Goal: Task Accomplishment & Management: Use online tool/utility

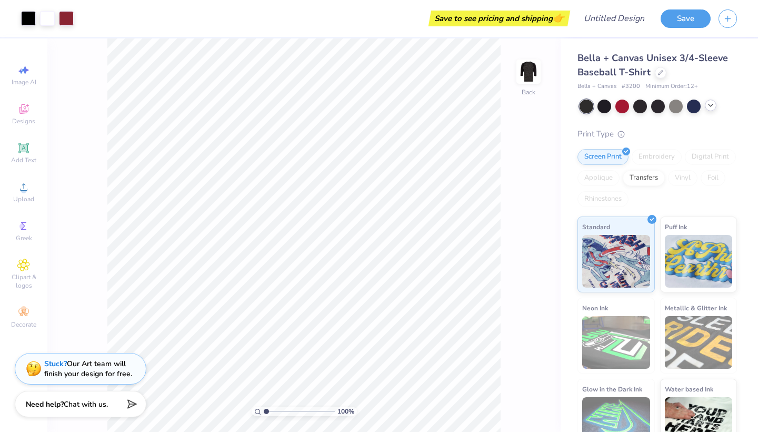
click at [708, 106] on icon at bounding box center [711, 105] width 8 height 8
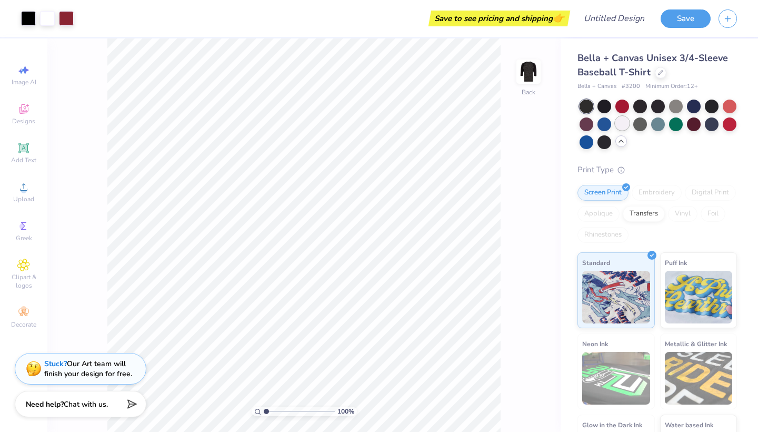
click at [616, 121] on div at bounding box center [623, 123] width 14 height 14
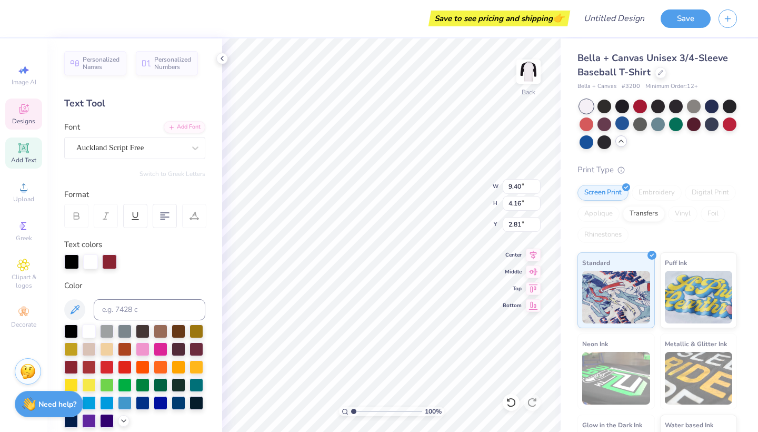
type textarea "A"
type textarea "Worceter State"
type input "11.60"
type input "4.78"
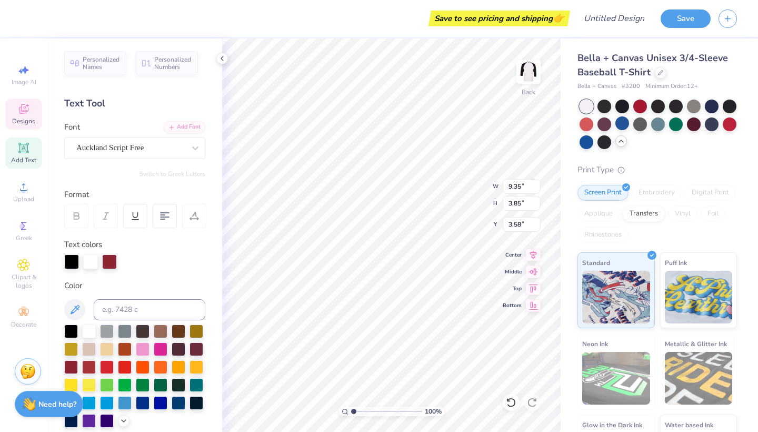
type input "2.64"
type input "12.45"
type input "5.13"
type input "2.74"
type input "3.80"
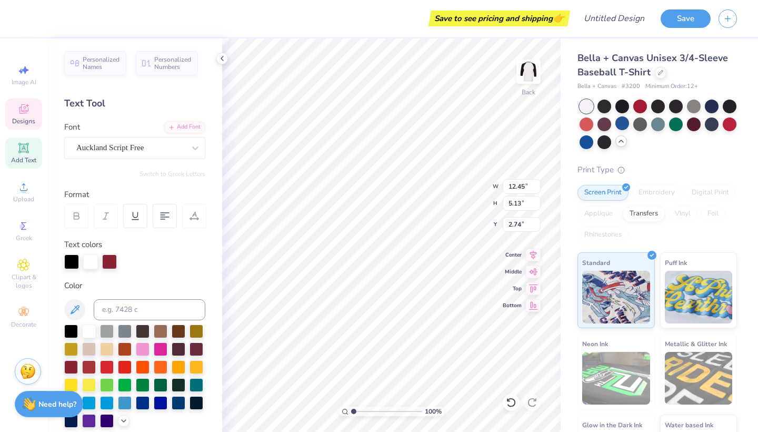
type input "3.79"
type input "6.47"
type input "6.29"
type textarea "G"
type textarea "SOTA"
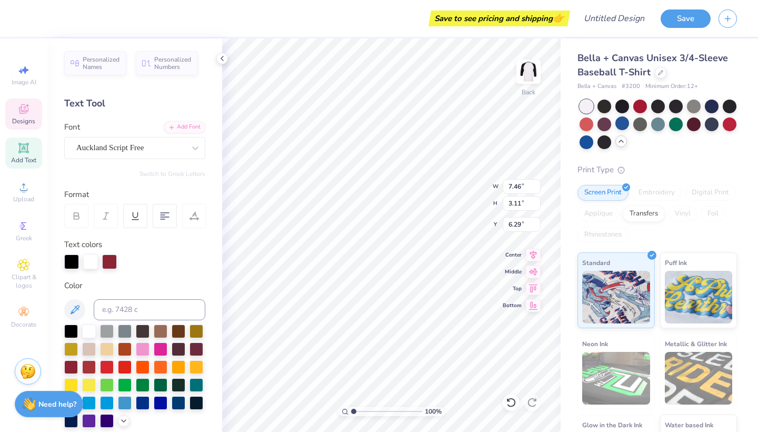
scroll to position [0, 1]
type input "7.09"
type input "3.61"
type input "6.22"
type input "9.64"
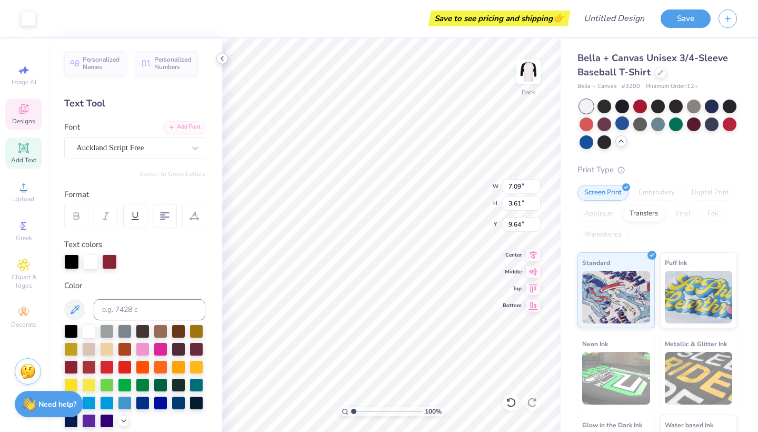
type input "7.22"
type input "3.74"
type input "8.30"
type input "3.62"
type input "6.49"
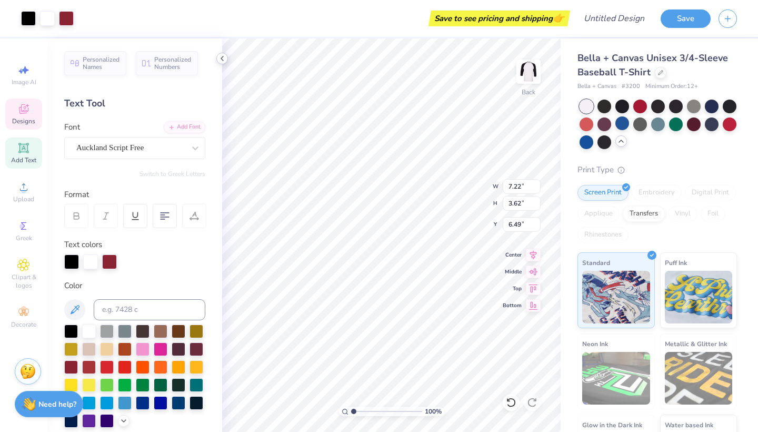
type input "7.52"
type input "3.64"
type input "6.76"
type input "7.09"
type input "3.61"
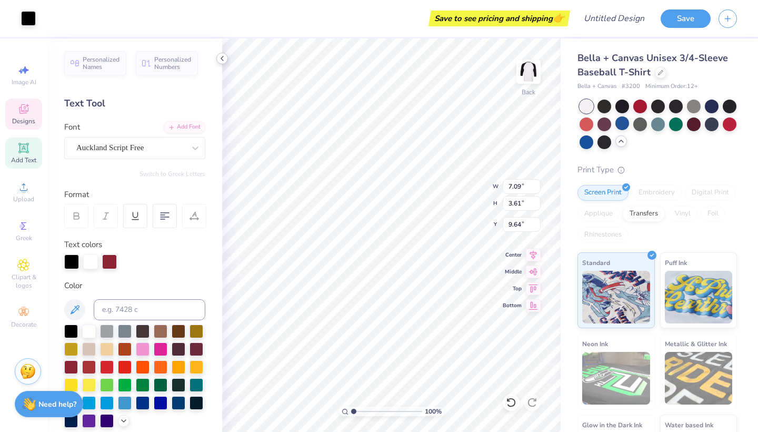
type input "8.59"
type input "7.22"
type input "3.62"
type input "8.82"
type input "3.74"
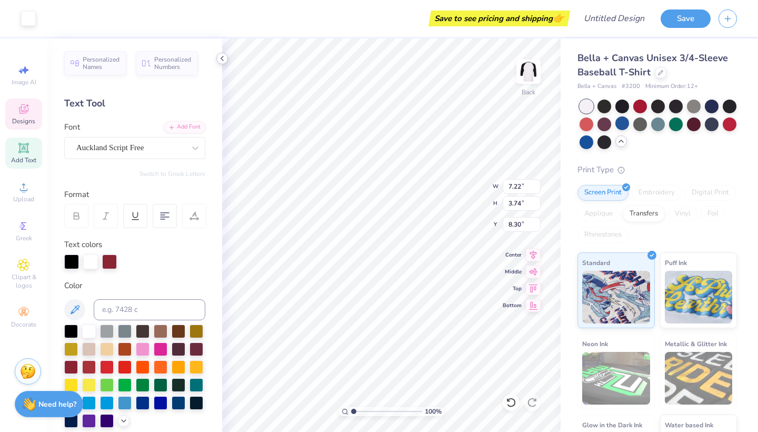
type input "8.59"
click at [73, 259] on div at bounding box center [71, 260] width 15 height 15
click at [138, 404] on div at bounding box center [143, 402] width 14 height 14
click at [160, 403] on div at bounding box center [161, 402] width 14 height 14
click at [145, 403] on div at bounding box center [143, 402] width 14 height 14
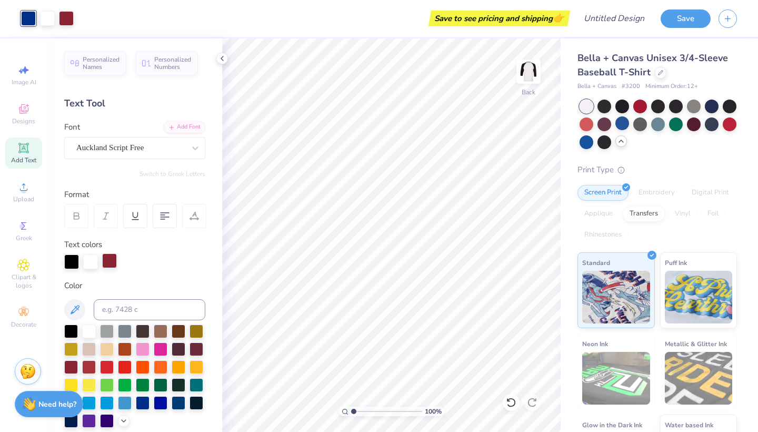
click at [108, 264] on div at bounding box center [109, 260] width 15 height 15
click at [70, 350] on div at bounding box center [71, 348] width 14 height 14
click at [134, 313] on input at bounding box center [150, 309] width 112 height 21
type input "gold"
click at [23, 261] on icon at bounding box center [24, 265] width 12 height 12
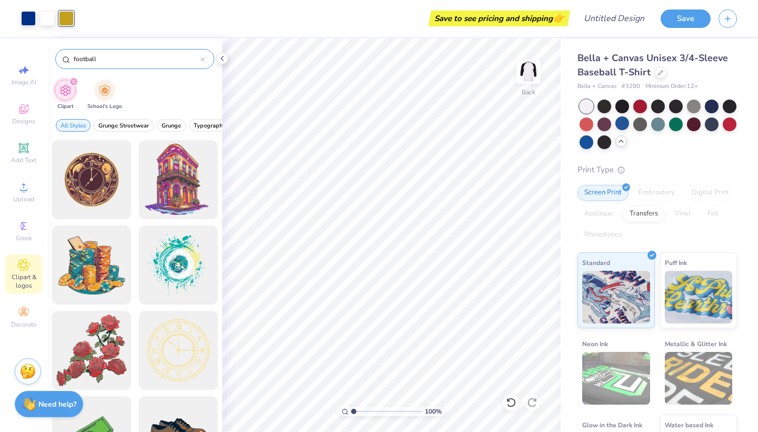
type input "football"
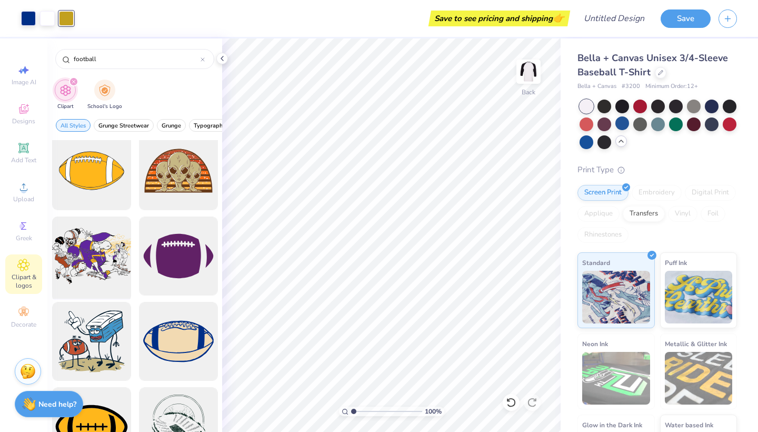
scroll to position [1036, 0]
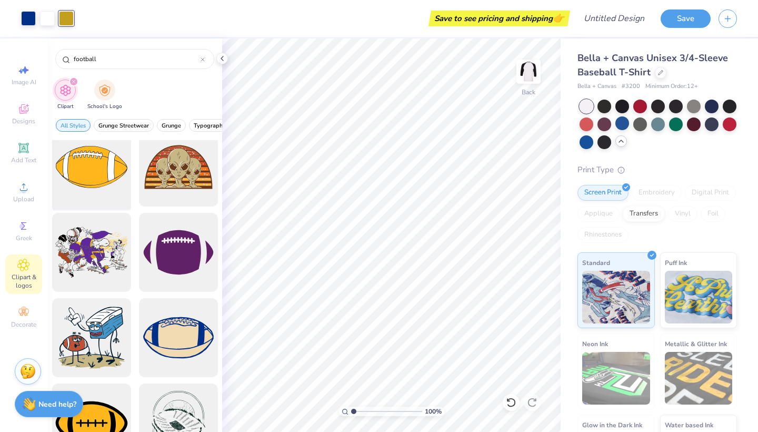
click at [93, 175] on div at bounding box center [91, 167] width 87 height 87
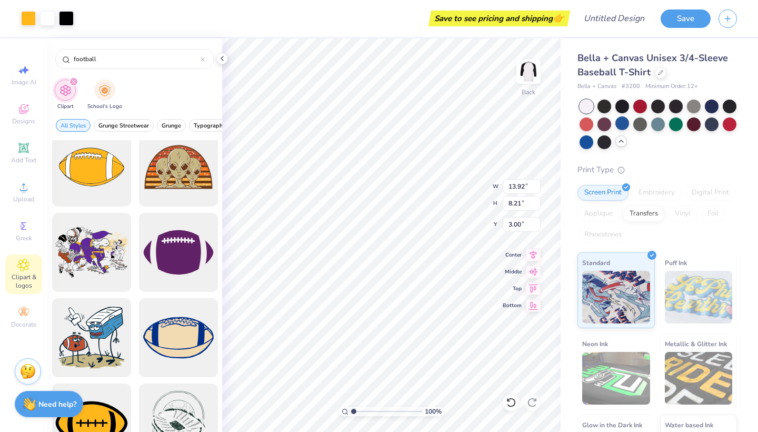
type input "7.45"
type input "4.40"
type input "5.58"
type input "3.29"
type input "7.88"
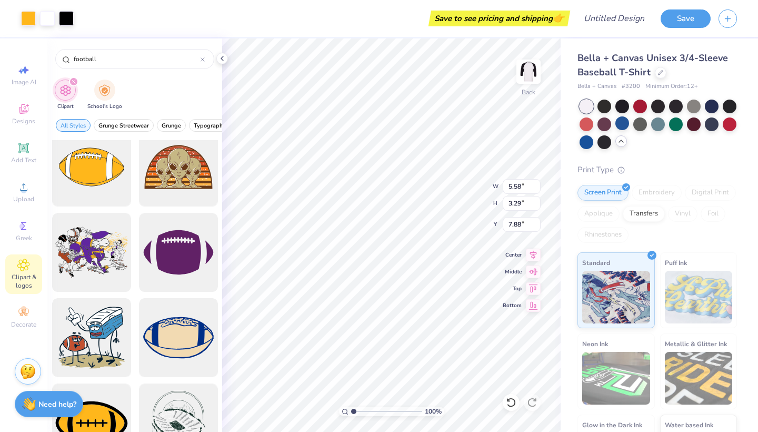
type input "5.00"
type input "3.70"
type input "7.88"
type input "3.89"
type input "2.88"
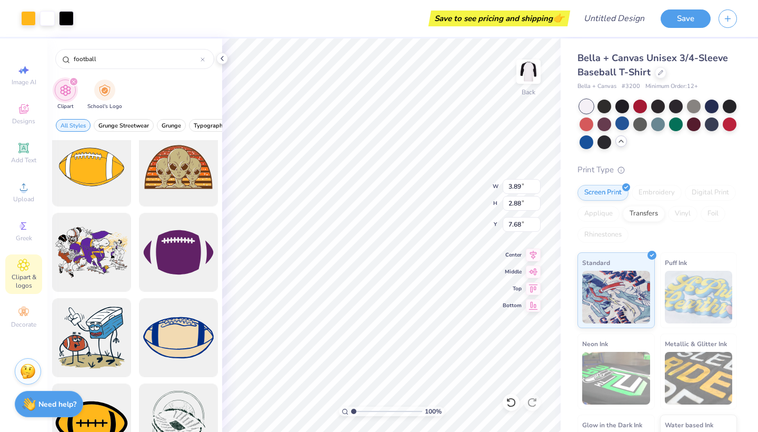
type input "12.20"
type input "6.29"
type input "8.12"
type input "4.37"
type input "3.23"
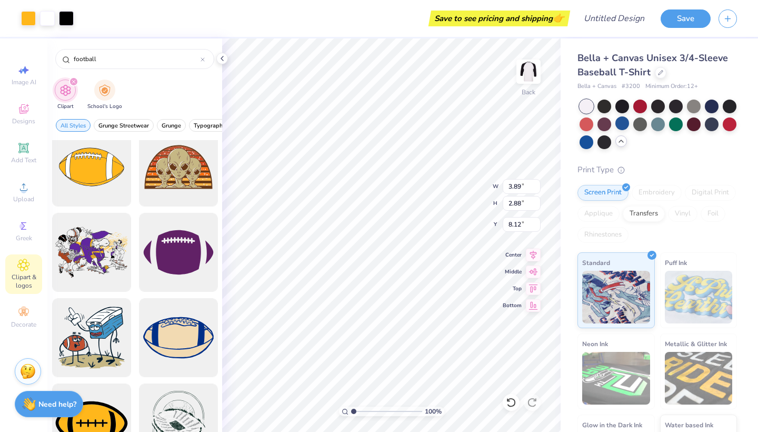
type input "7.68"
type input "7.88"
click at [623, 123] on div at bounding box center [623, 123] width 14 height 14
click at [618, 125] on div at bounding box center [623, 123] width 14 height 14
click at [222, 57] on icon at bounding box center [222, 58] width 8 height 8
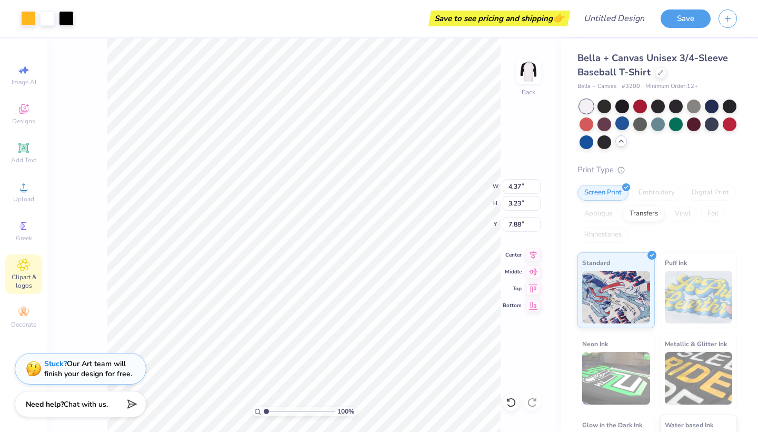
click at [618, 144] on icon at bounding box center [621, 141] width 8 height 8
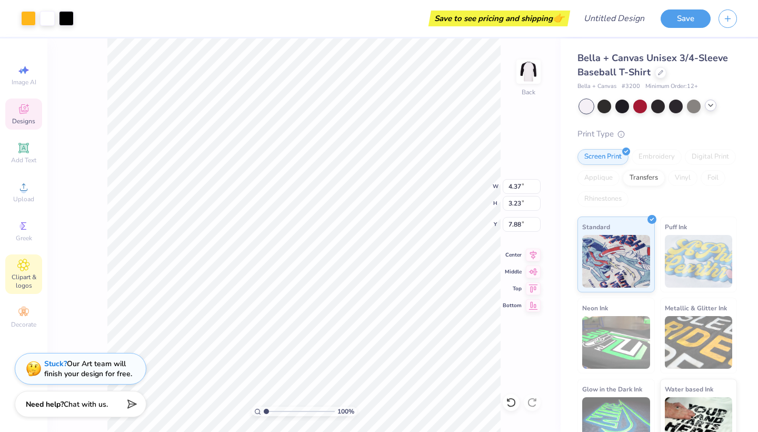
click at [26, 116] on div "Designs" at bounding box center [23, 113] width 37 height 31
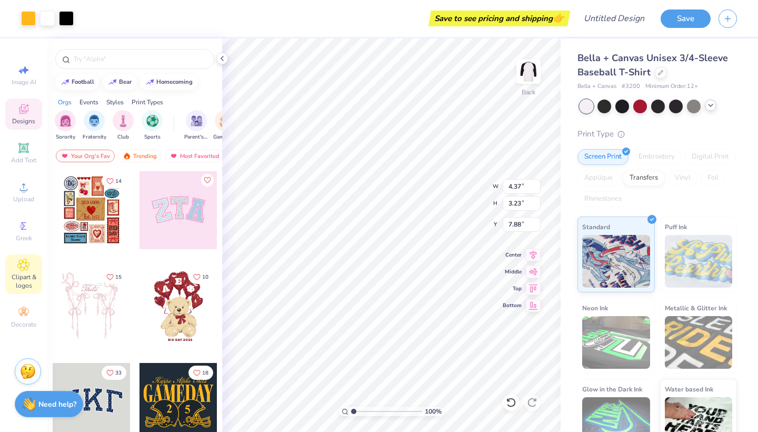
click at [25, 270] on icon at bounding box center [23, 265] width 12 height 13
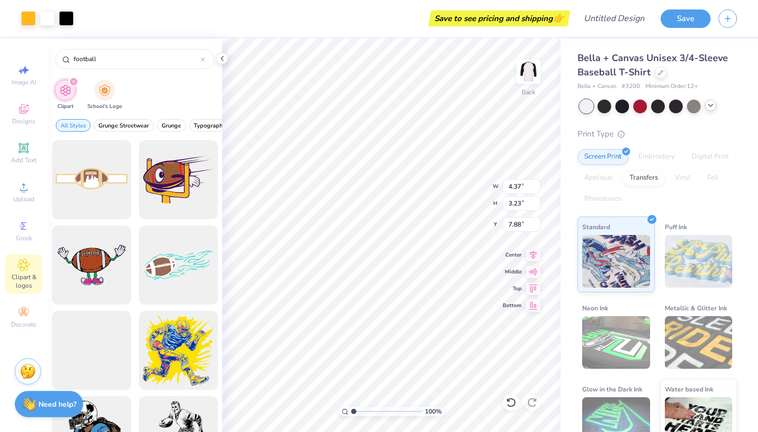
scroll to position [0, 0]
click at [185, 289] on div at bounding box center [134, 286] width 175 height 292
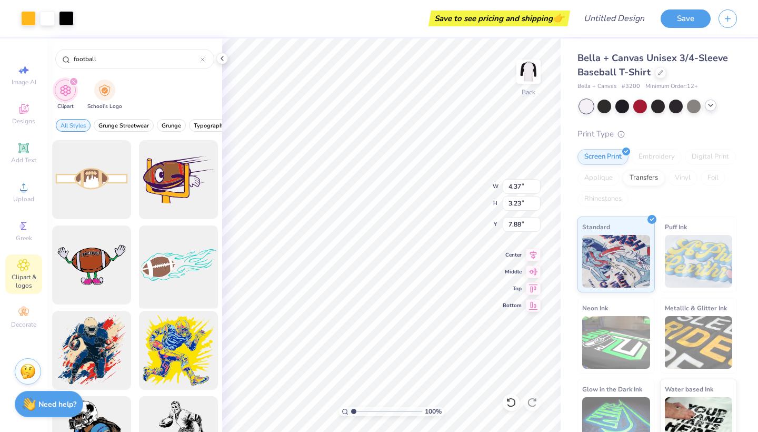
click at [183, 264] on div at bounding box center [178, 265] width 87 height 87
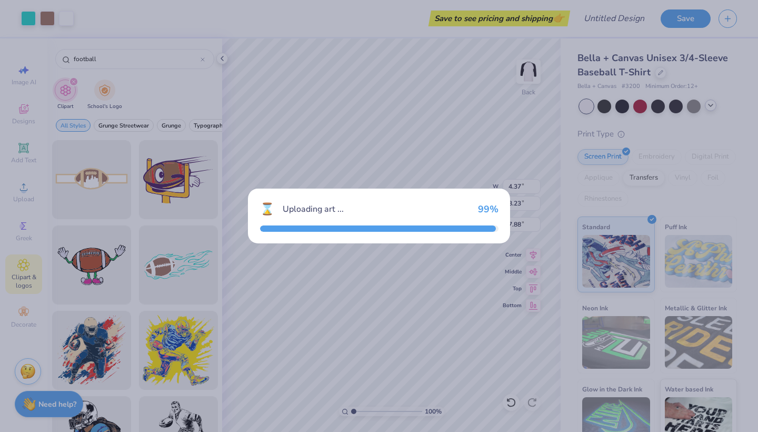
type input "13.92"
type input "5.84"
type input "3.00"
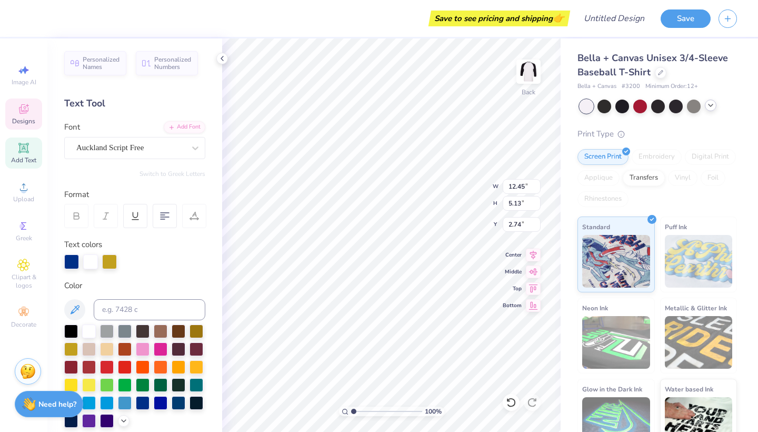
type input "6.03"
type input "3.81"
type input "4.36"
type input "3.00"
type input "6.03"
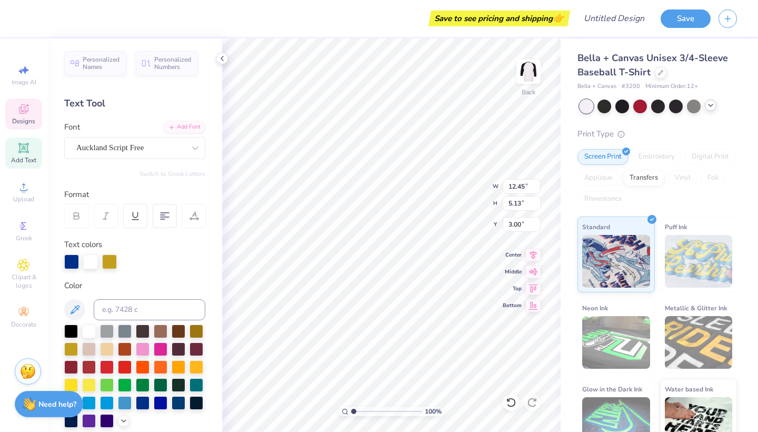
type input "3.81"
type input "4.36"
type input "4.37"
type input "3.23"
type input "7.88"
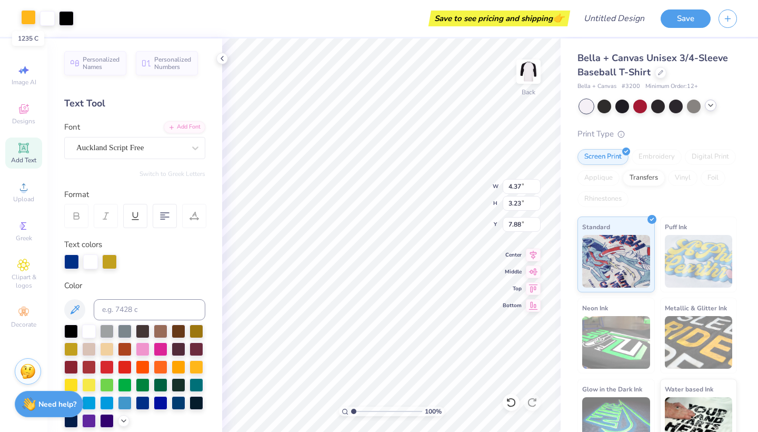
click at [30, 22] on div at bounding box center [28, 17] width 15 height 15
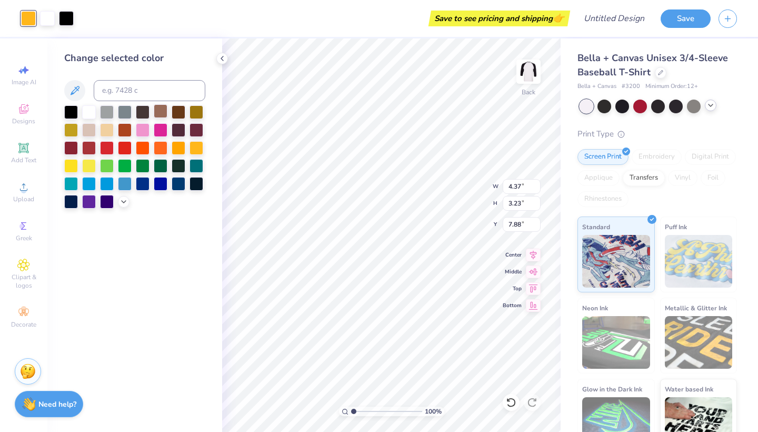
click at [159, 117] on div at bounding box center [161, 111] width 14 height 14
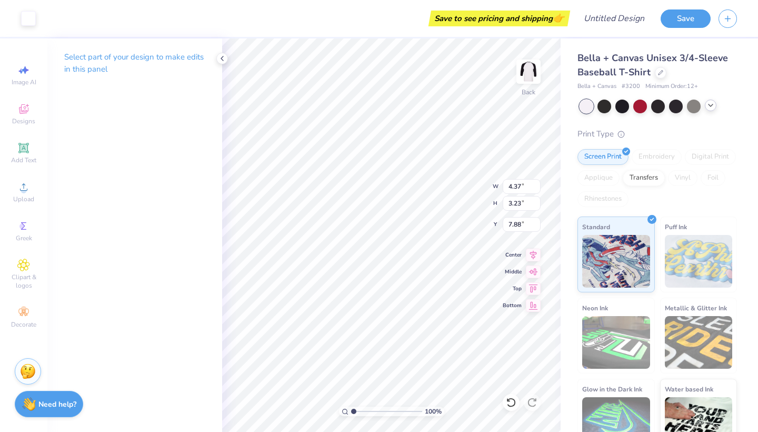
type input "6.23"
type input "4.02"
type input "4.15"
type input "8.12"
type input "12.45"
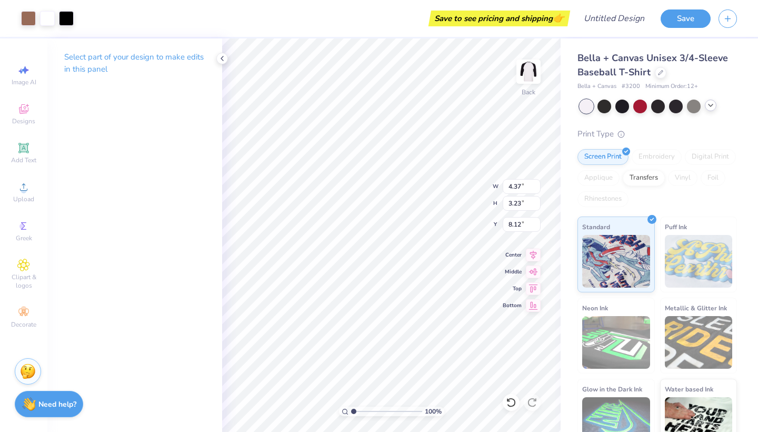
type input "5.13"
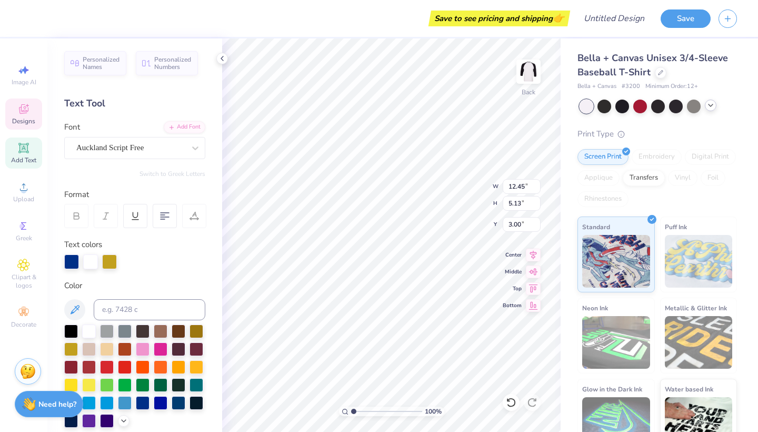
type input "2.66"
type input "4.37"
type input "3.23"
type input "8.12"
type input "7.79"
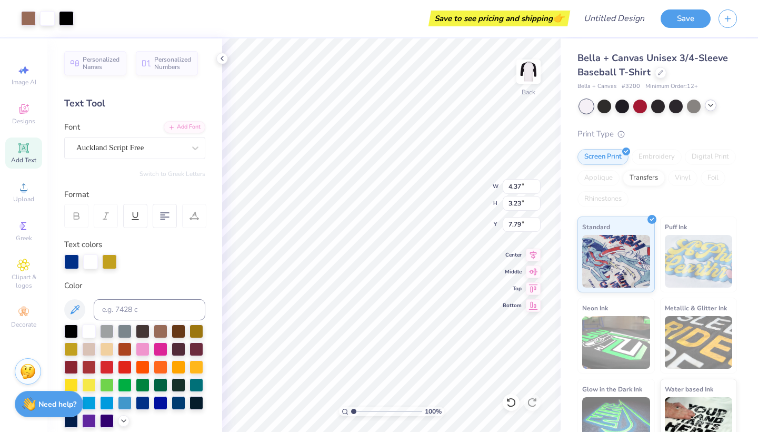
type input "4.60"
type input "3.40"
type input "7.58"
type input "7.79"
click at [25, 155] on div "Add Text" at bounding box center [23, 152] width 37 height 31
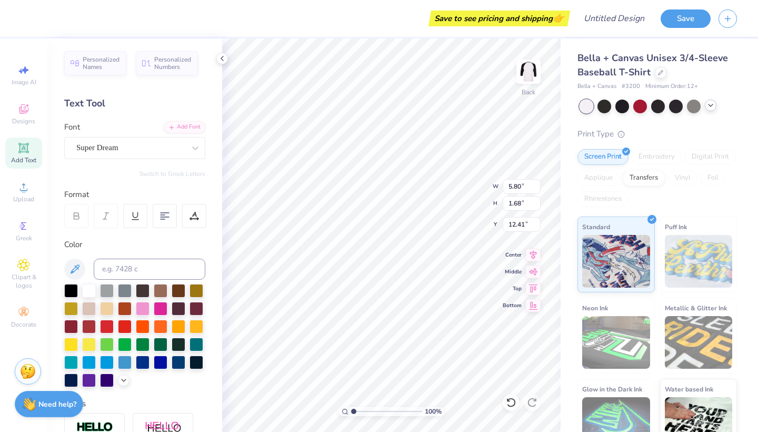
type textarea "T"
type textarea "Homecoming 2025"
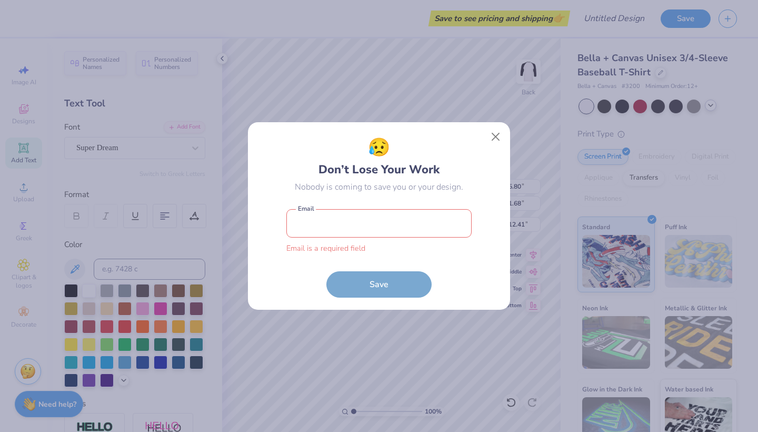
click at [494, 143] on button "Close" at bounding box center [496, 137] width 20 height 20
type input "13.92"
type input "4.52"
type input "10.99"
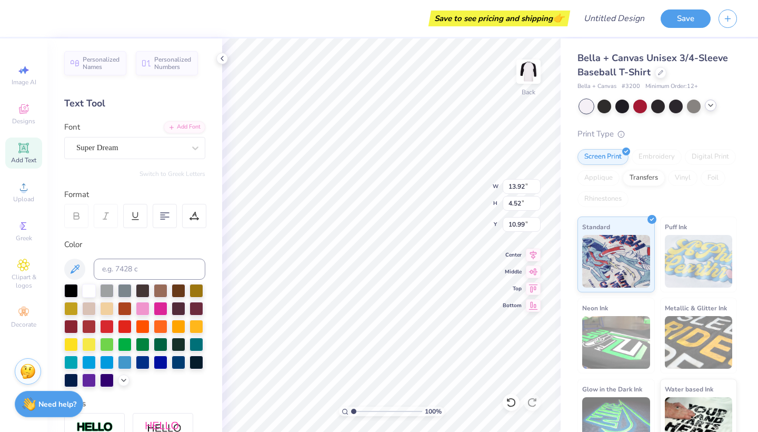
scroll to position [0, 1]
click at [600, 105] on div at bounding box center [605, 105] width 14 height 14
click at [711, 105] on icon at bounding box center [711, 105] width 8 height 8
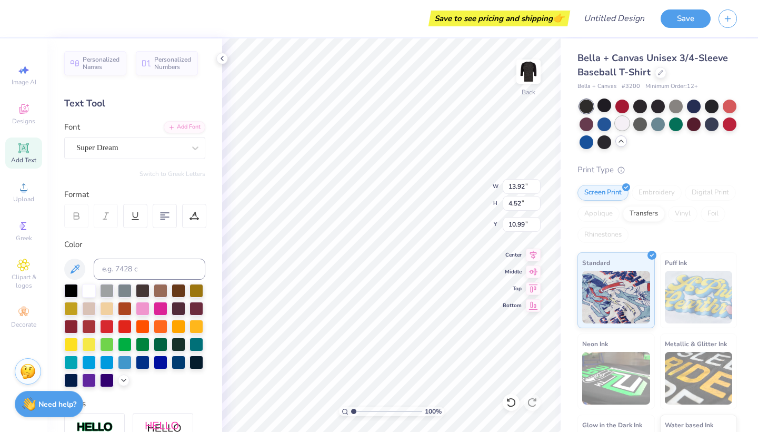
click at [621, 125] on div at bounding box center [623, 123] width 14 height 14
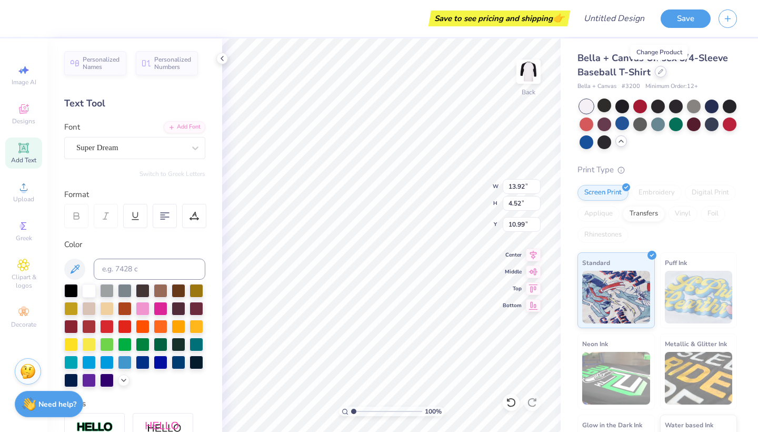
click at [659, 71] on icon at bounding box center [661, 72] width 4 height 4
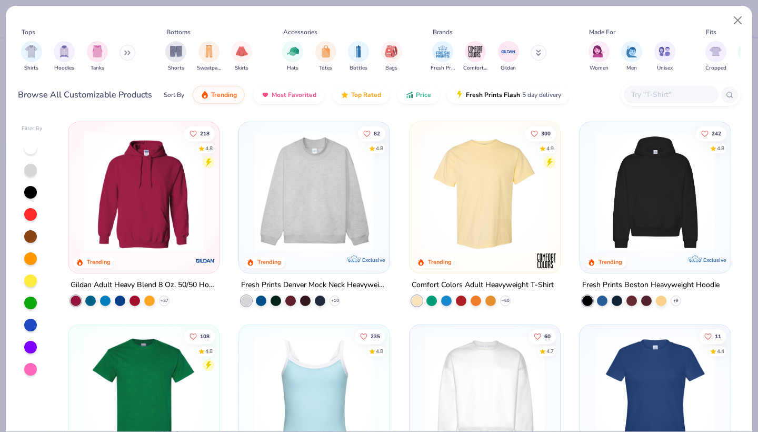
scroll to position [64, 0]
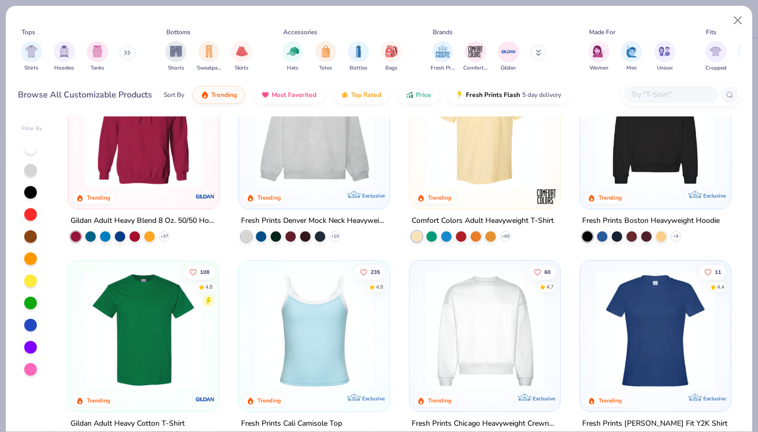
click at [477, 347] on img at bounding box center [485, 330] width 130 height 119
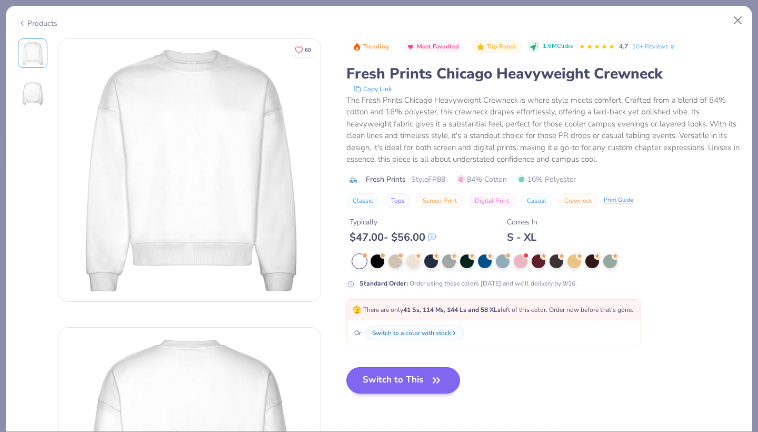
click at [421, 384] on button "Switch to This" at bounding box center [404, 380] width 114 height 26
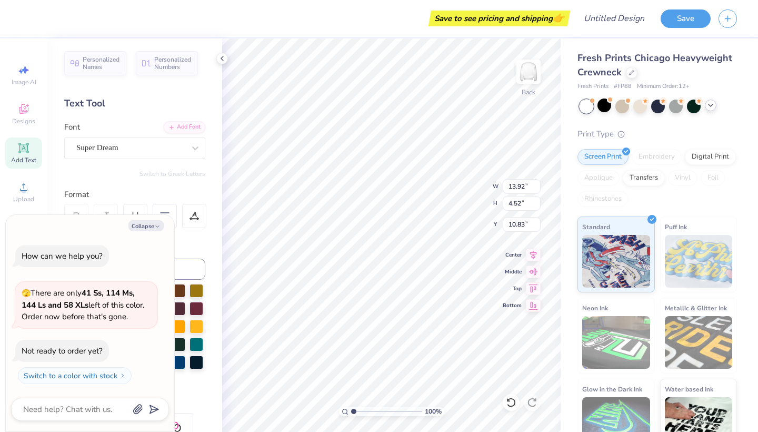
type textarea "x"
type input "2.84"
type input "0.92"
type textarea "x"
type input "8.88"
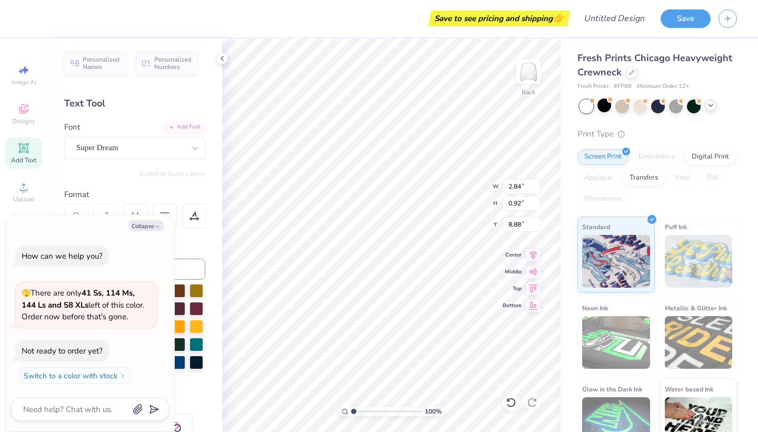
scroll to position [0, 1]
type textarea "x"
type textarea "Homecoming 2025"
type textarea "x"
type textarea "Homecoming 2025"
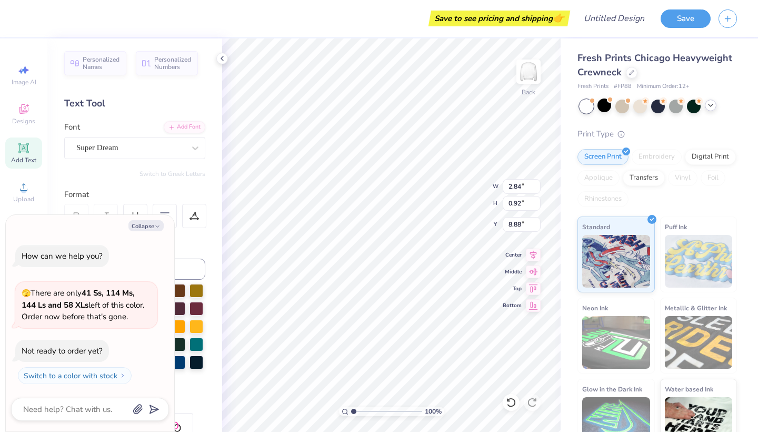
type textarea "x"
type textarea "Homecoming 2025"
type textarea "x"
type textarea "Homecoming 2025"
type textarea "x"
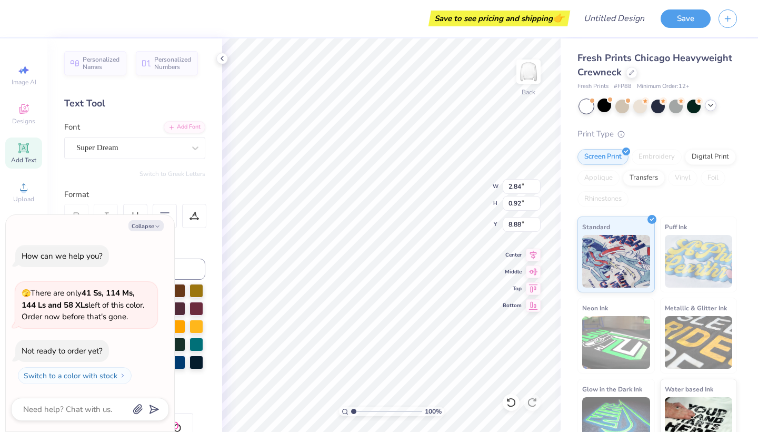
type textarea "Homecoming 2025"
type textarea "x"
type textarea "Homecoming 2025"
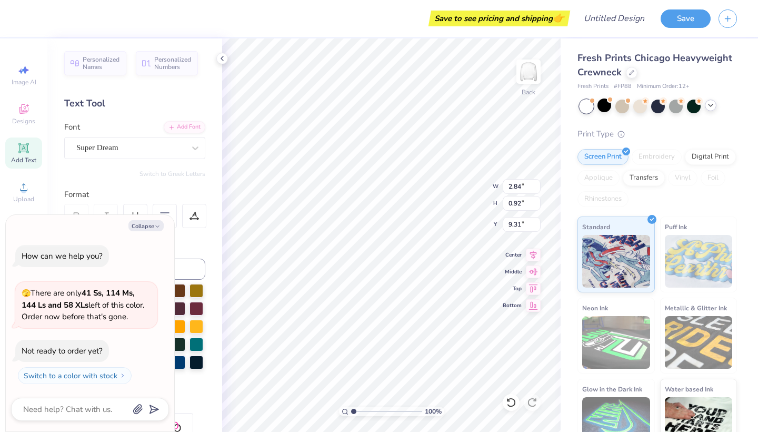
type textarea "x"
type input "4.60"
type input "3.40"
type input "7.64"
type textarea "x"
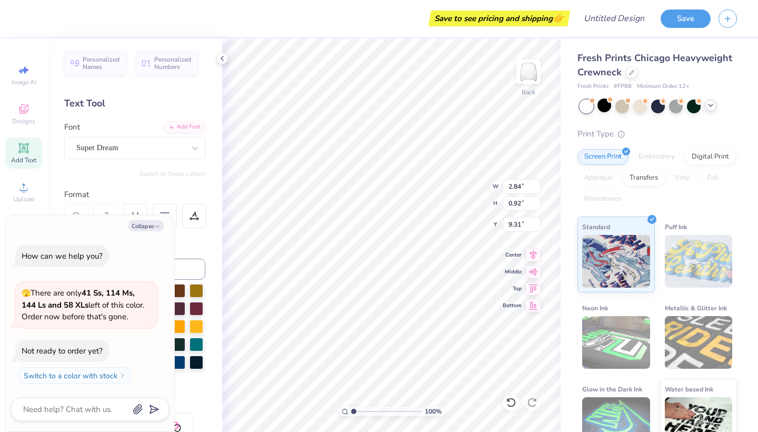
type input "2.22"
type input "0.72"
type input "9.51"
type textarea "x"
type input "9.34"
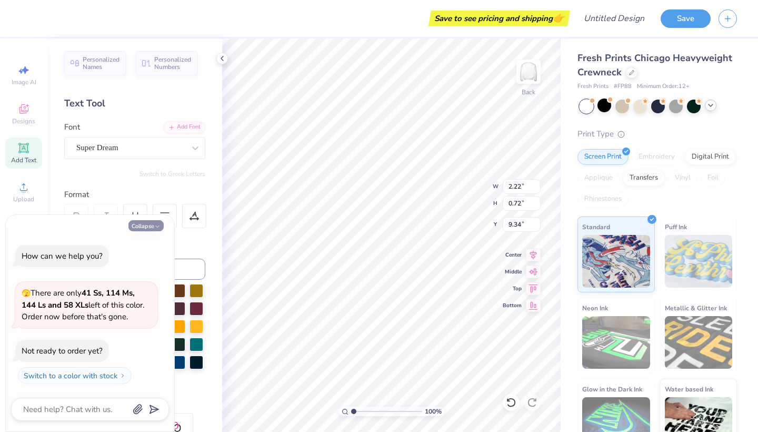
click at [149, 228] on button "Collapse" at bounding box center [146, 225] width 35 height 11
type textarea "x"
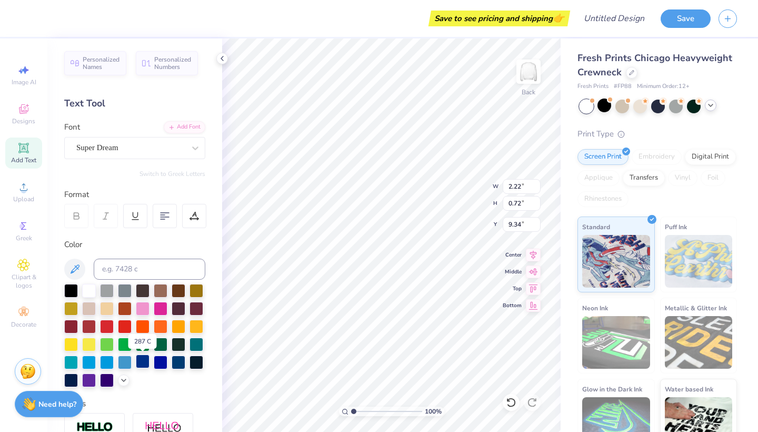
click at [143, 355] on div at bounding box center [143, 361] width 14 height 14
click at [185, 142] on div "Super Dream" at bounding box center [130, 148] width 111 height 16
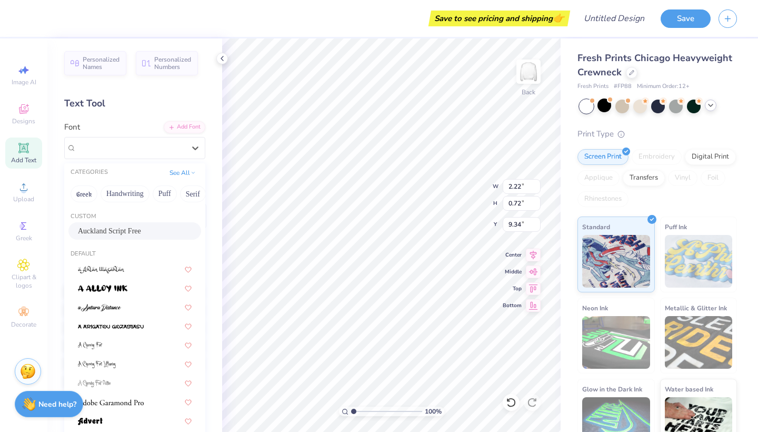
click at [142, 233] on div "Auckland Script Free" at bounding box center [135, 230] width 114 height 11
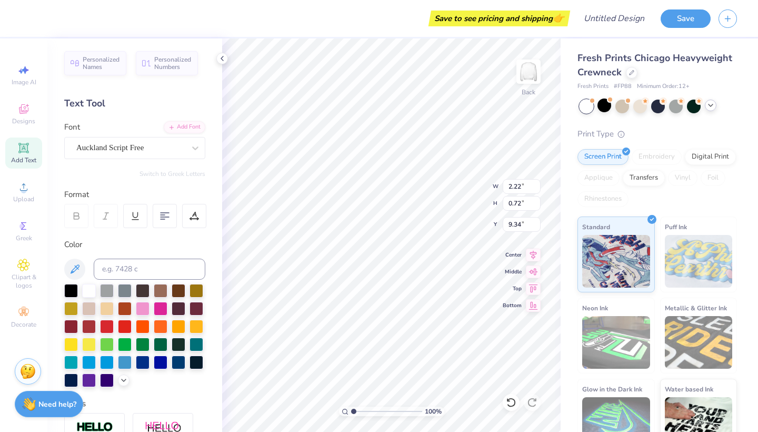
type input "1.87"
type input "0.74"
type input "9.33"
click at [147, 149] on div "Auckland Script Free" at bounding box center [130, 148] width 111 height 16
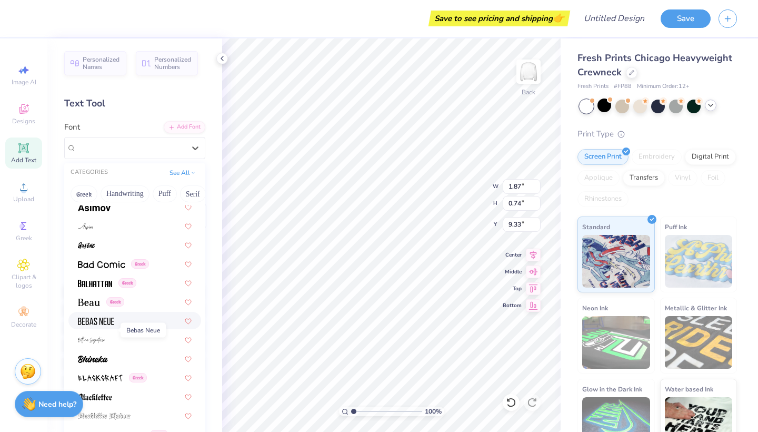
scroll to position [446, 0]
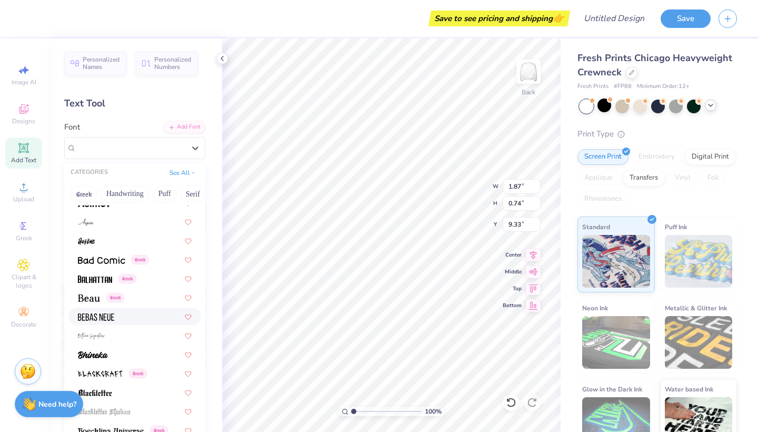
click at [128, 320] on div at bounding box center [135, 316] width 114 height 11
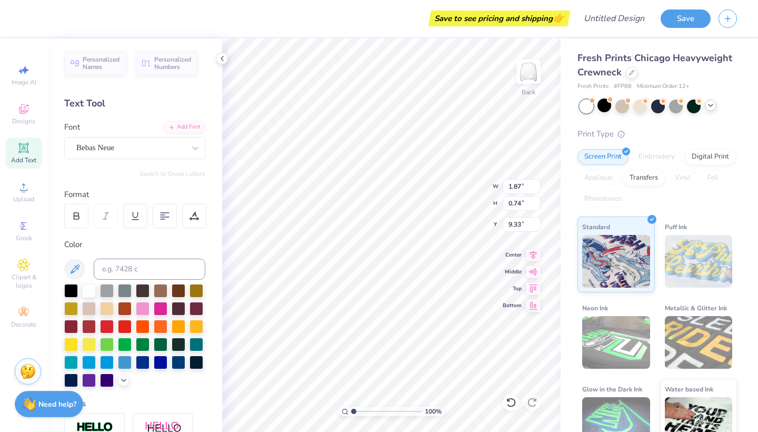
type input "1.46"
type input "0.72"
type input "9.34"
type input "4.60"
type input "3.40"
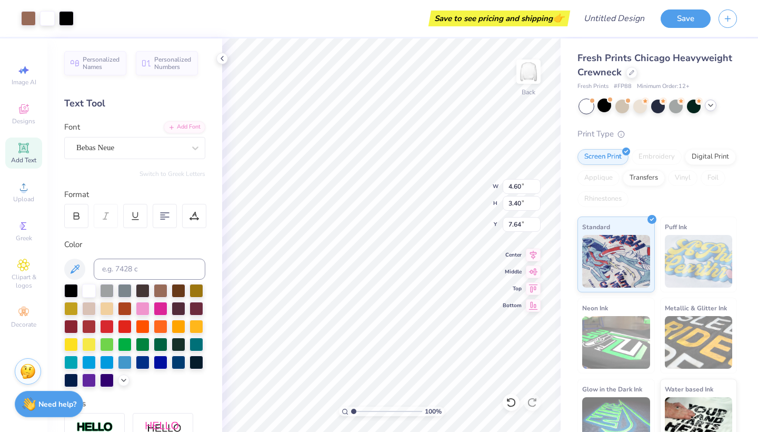
type input "7.63"
type input "1.46"
type input "0.72"
type input "9.34"
type input "2.20"
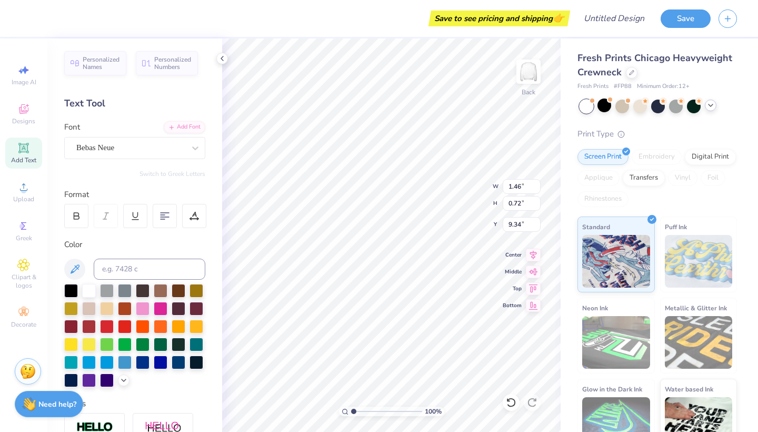
type input "1.09"
type input "8.79"
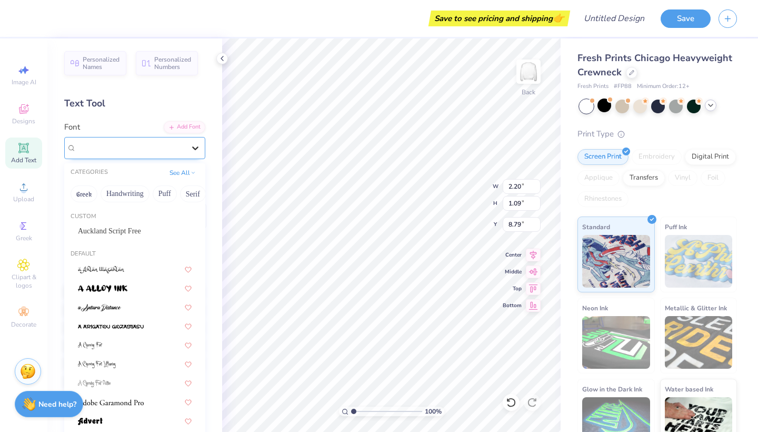
click at [194, 147] on icon at bounding box center [195, 148] width 6 height 4
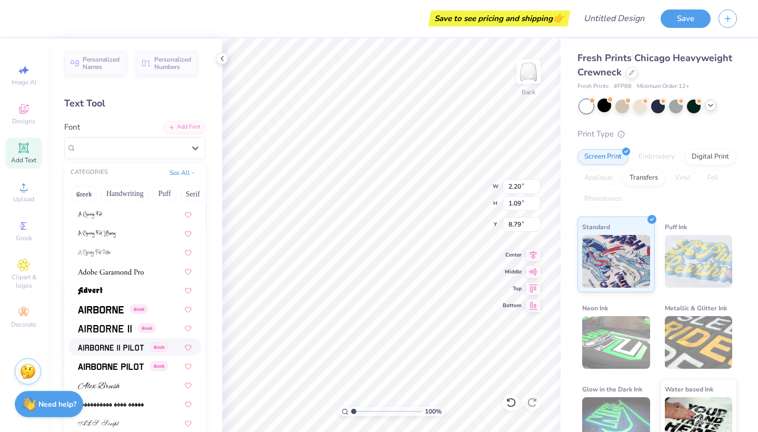
scroll to position [131, 0]
click at [152, 275] on div at bounding box center [135, 270] width 114 height 11
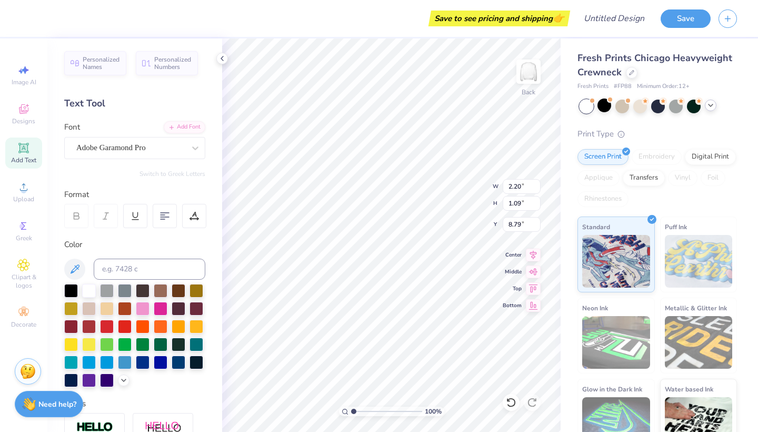
type input "3.05"
type input "1.10"
type input "8.78"
type input "2.38"
type input "0.86"
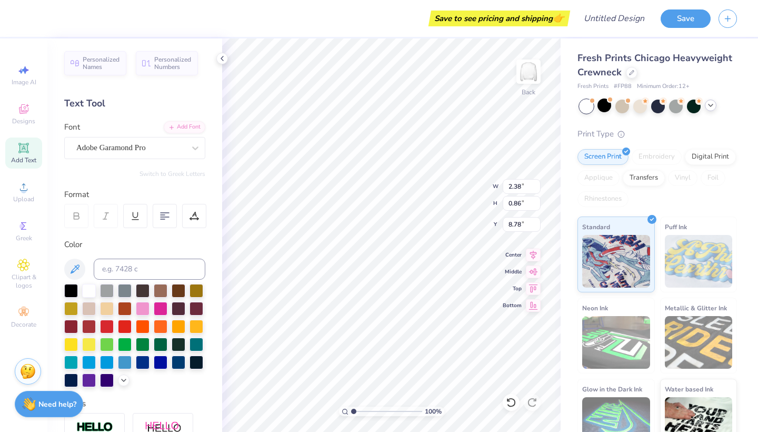
type input "9.34"
click at [177, 157] on div "Adobe Garamond Pro" at bounding box center [134, 148] width 141 height 22
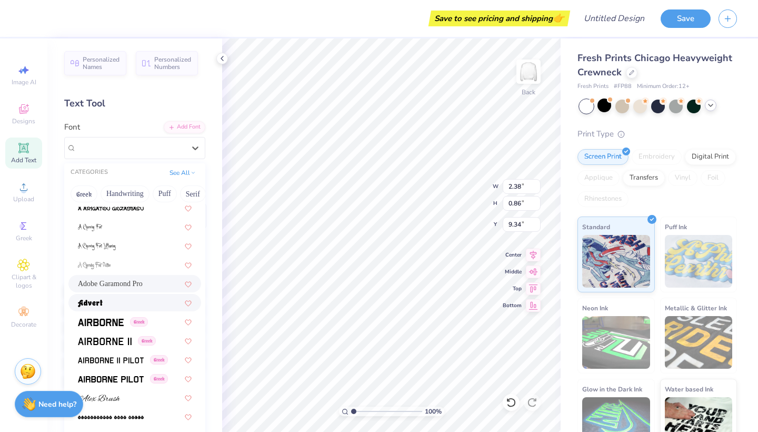
scroll to position [191, 0]
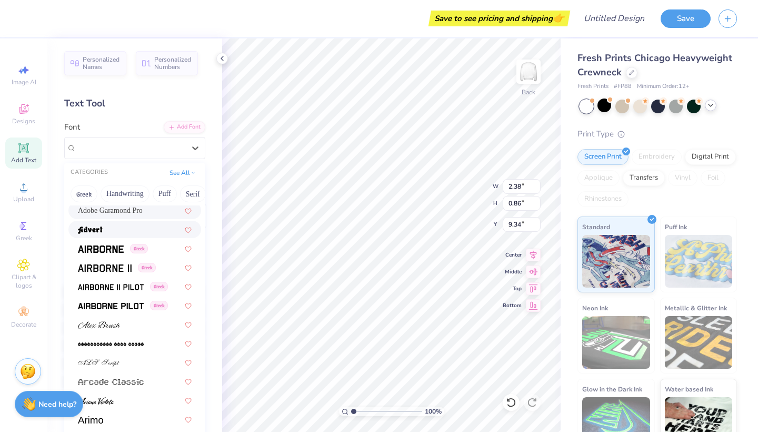
click at [126, 225] on div at bounding box center [135, 229] width 114 height 11
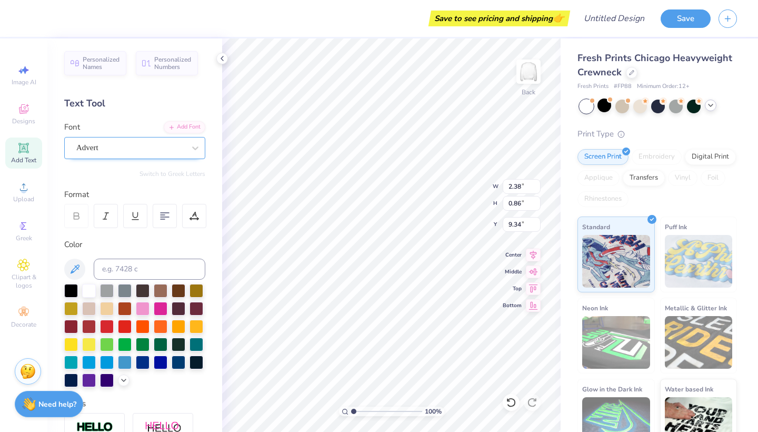
click at [156, 150] on div "Advert" at bounding box center [130, 148] width 111 height 16
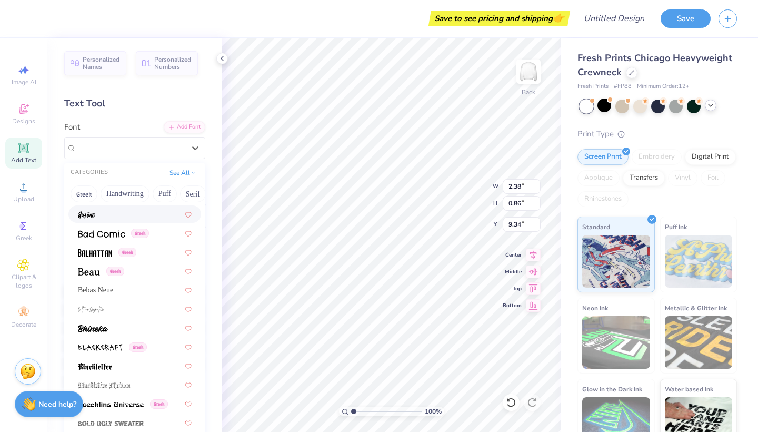
scroll to position [498, 0]
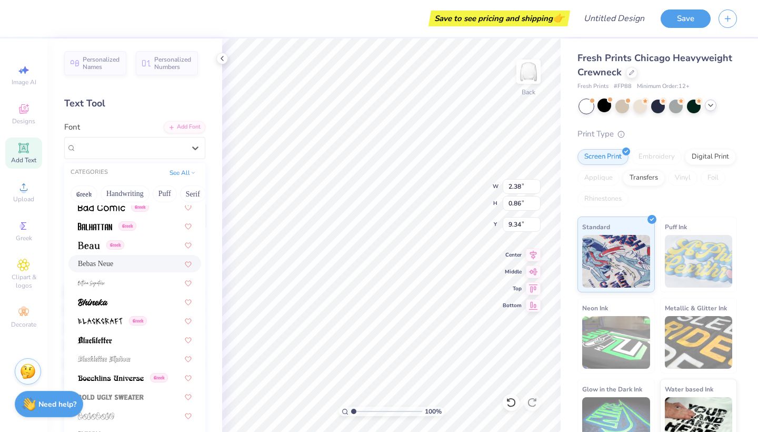
click at [120, 262] on div "Bebas Neue" at bounding box center [135, 263] width 114 height 11
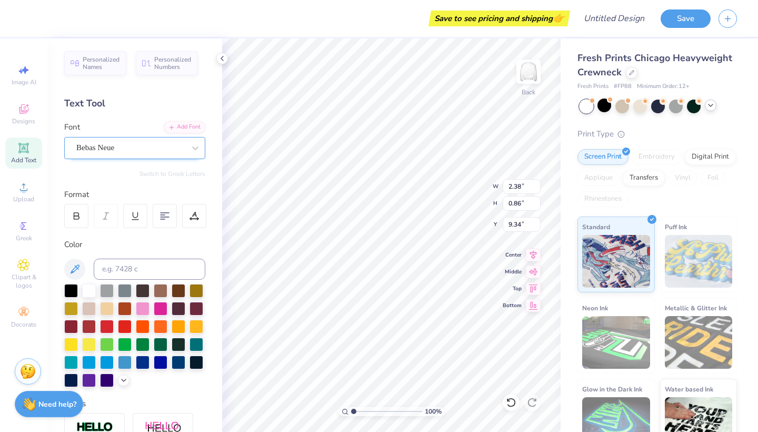
click at [153, 145] on div "Bebas Neue" at bounding box center [130, 148] width 111 height 16
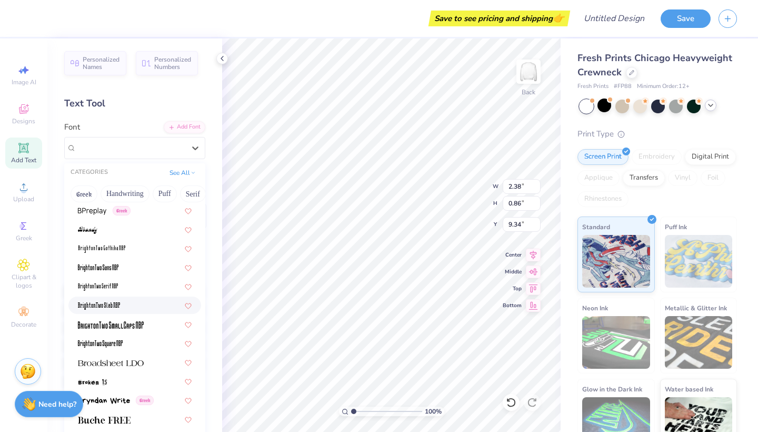
scroll to position [733, 0]
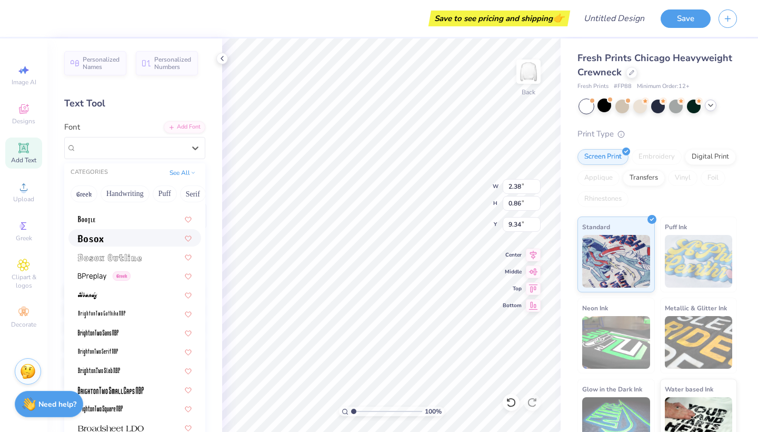
click at [131, 230] on div at bounding box center [134, 237] width 133 height 17
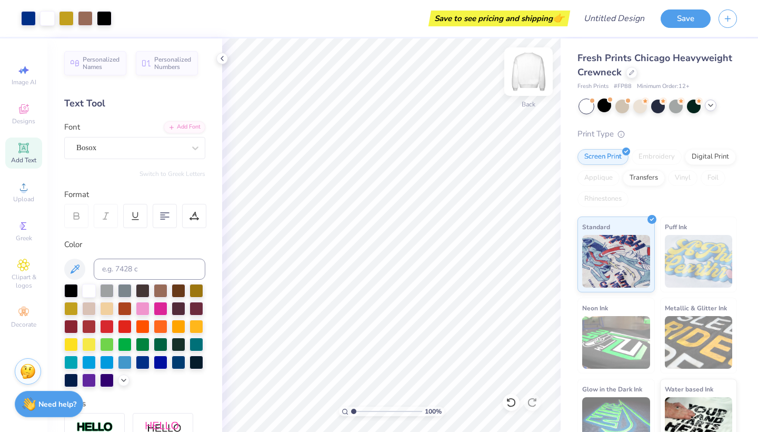
click at [532, 62] on img at bounding box center [529, 72] width 42 height 42
click at [121, 268] on input at bounding box center [150, 269] width 112 height 21
click at [28, 151] on icon at bounding box center [23, 148] width 10 height 10
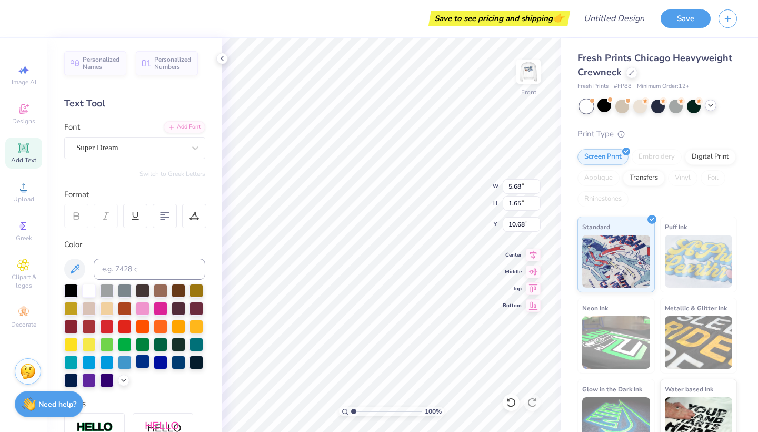
type textarea "'25"
click at [140, 367] on div at bounding box center [143, 361] width 14 height 14
click at [172, 149] on div "Super Dream" at bounding box center [130, 148] width 111 height 16
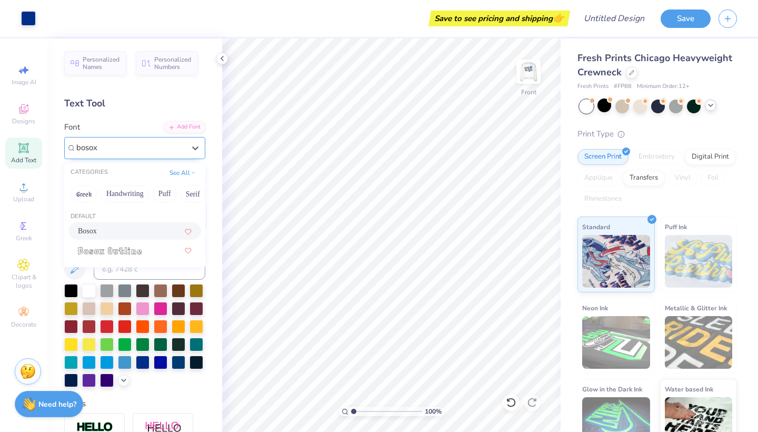
click at [150, 225] on div "Bosox" at bounding box center [134, 230] width 133 height 17
type input "bosox"
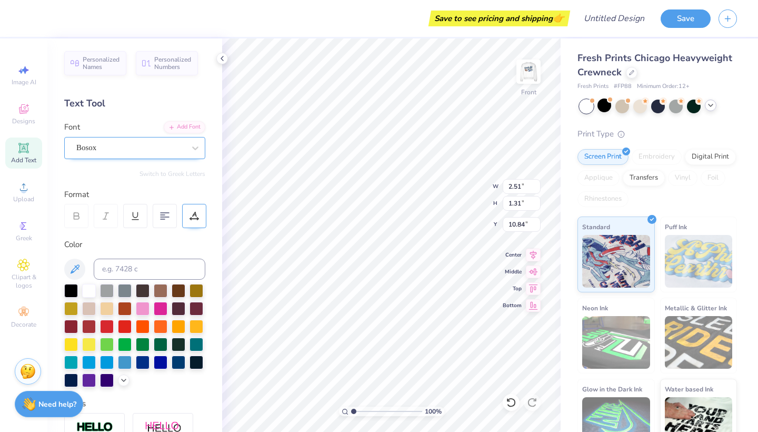
type input "9.46"
type input "4.95"
type input "9.69"
type textarea "25"
type textarea "'25"
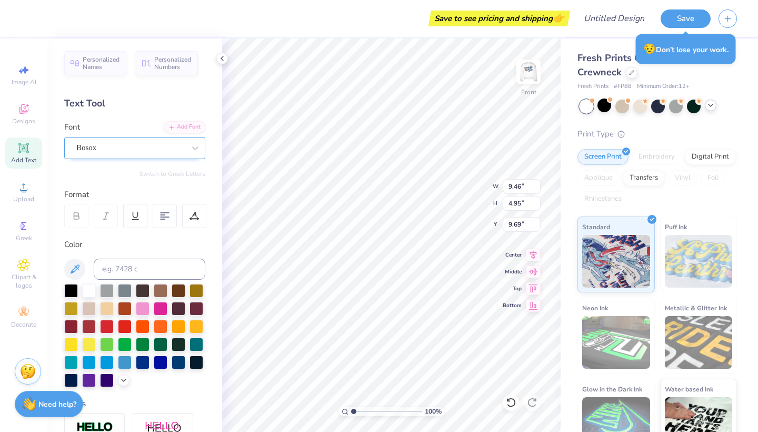
type textarea "25"
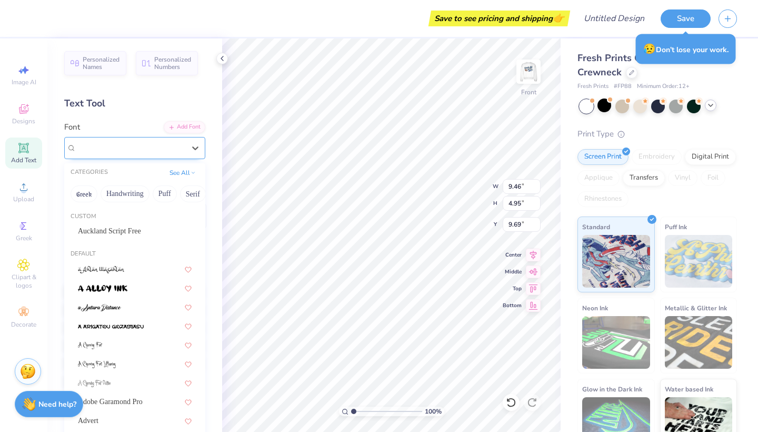
click at [130, 144] on div "Bosox" at bounding box center [130, 148] width 111 height 16
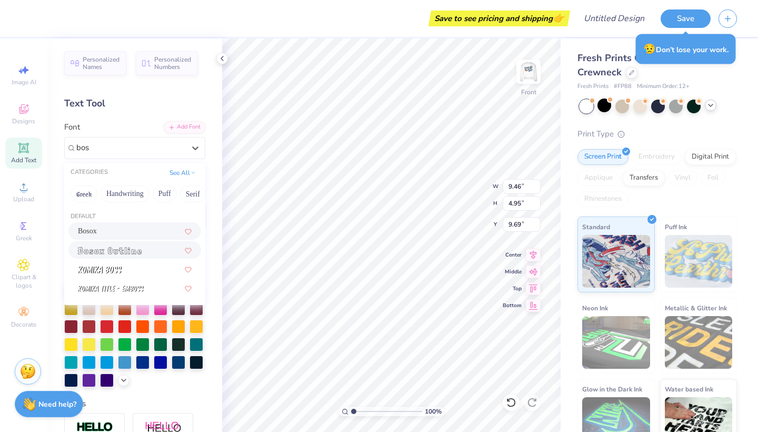
click at [143, 250] on div at bounding box center [135, 249] width 114 height 11
type input "bos"
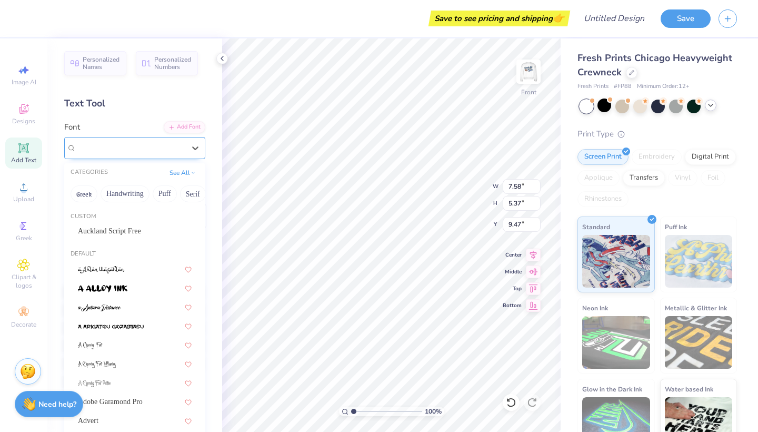
click at [151, 147] on div "Bosox Outline" at bounding box center [130, 148] width 111 height 16
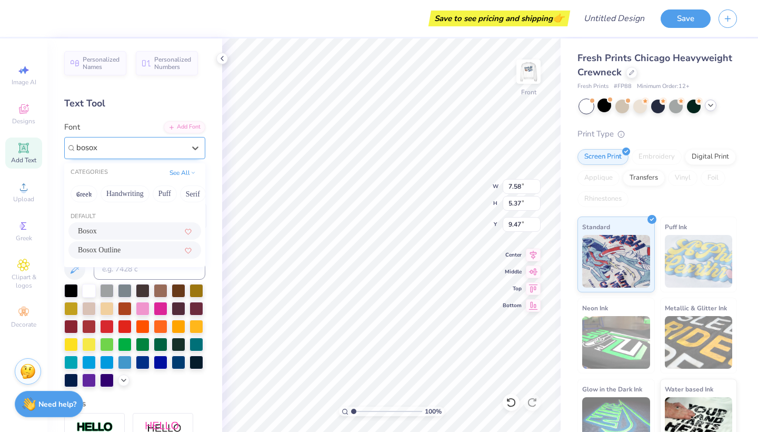
click at [141, 232] on div "Bosox" at bounding box center [135, 230] width 114 height 11
type input "bosox"
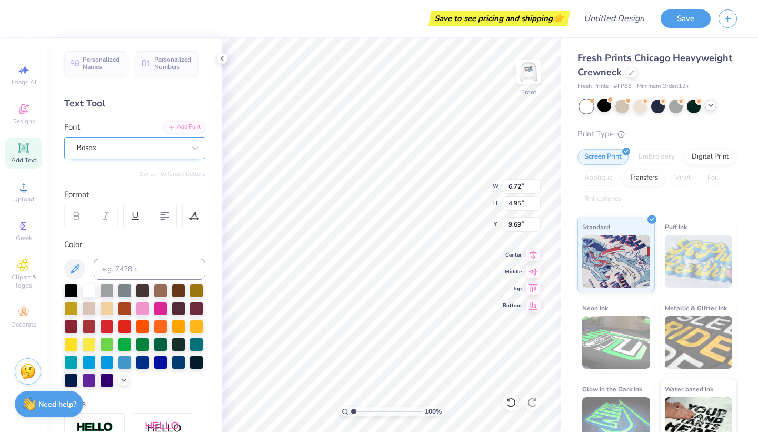
type input "6.72"
type input "4.95"
type input "9.69"
click at [531, 79] on img at bounding box center [529, 72] width 42 height 42
